Goal: Task Accomplishment & Management: Manage account settings

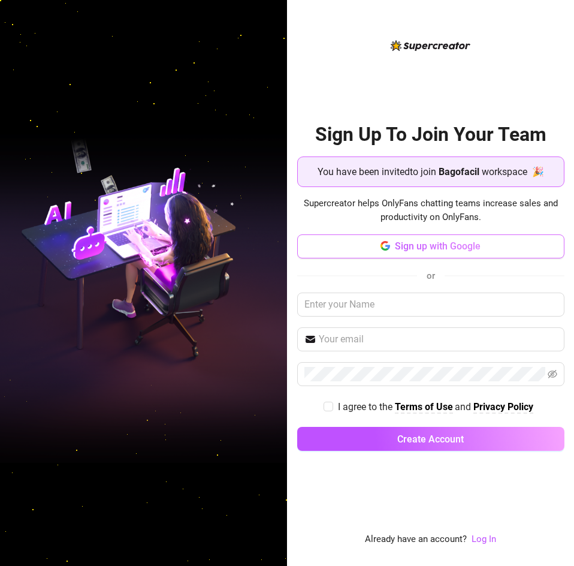
click at [446, 244] on span "Sign up with Google" at bounding box center [438, 245] width 86 height 11
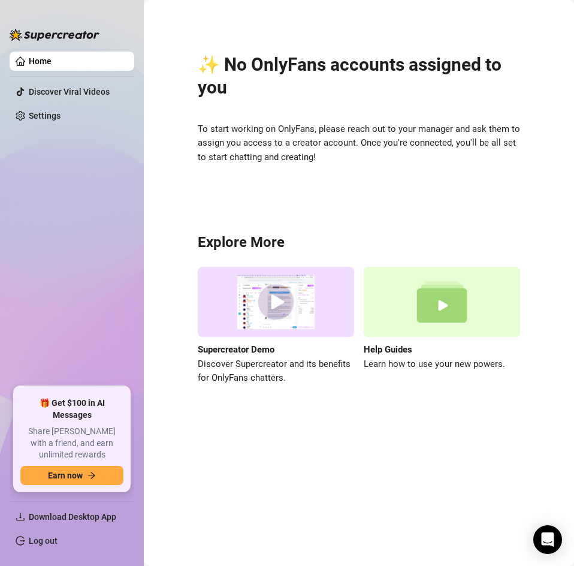
click at [44, 538] on link "Log out" at bounding box center [43, 541] width 29 height 10
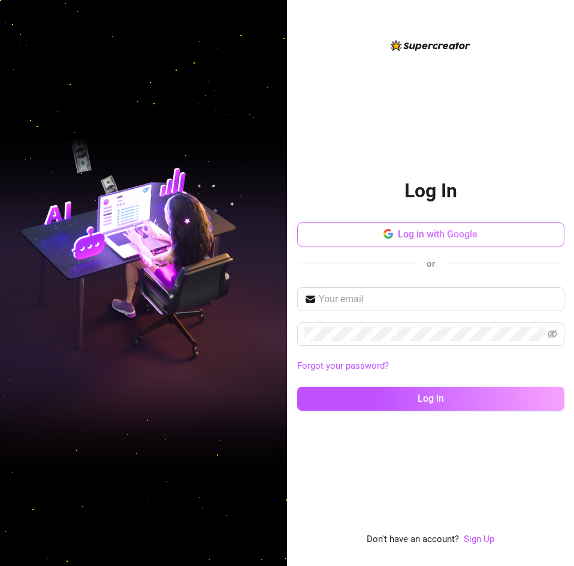
click at [418, 227] on button "Log in with Google" at bounding box center [430, 234] width 267 height 24
